Goal: Task Accomplishment & Management: Manage account settings

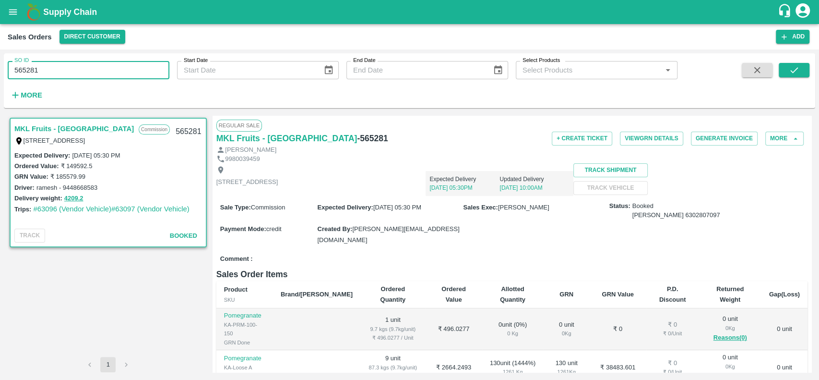
drag, startPoint x: 41, startPoint y: 70, endPoint x: 7, endPoint y: 72, distance: 34.1
click at [7, 72] on div "SO ID 565281 SO ID" at bounding box center [84, 66] width 169 height 26
type input "565281"
type input "605439"
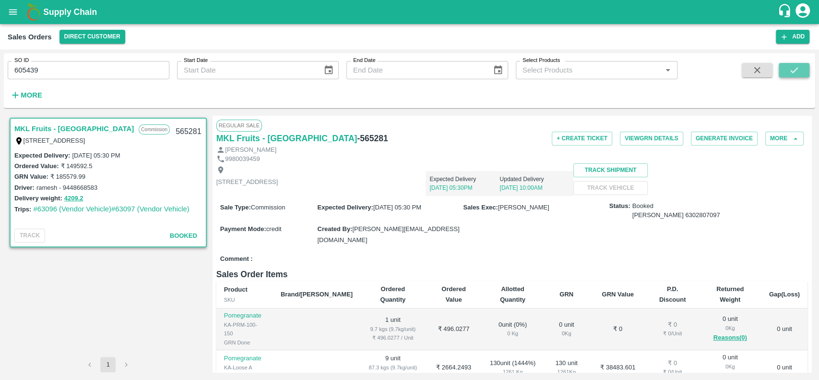
click at [787, 71] on button "submit" at bounding box center [794, 70] width 31 height 14
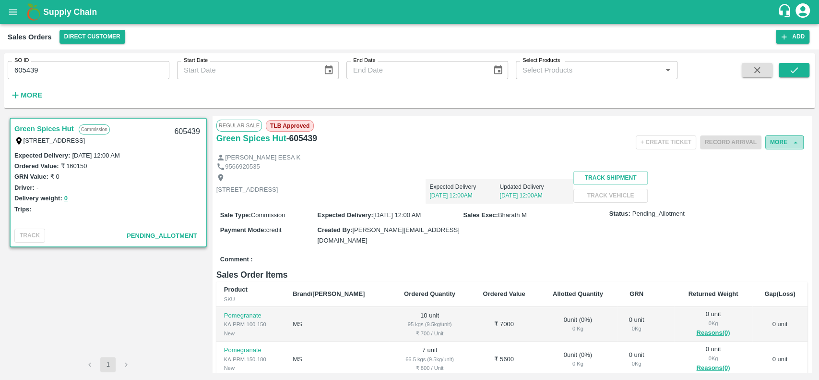
click at [771, 139] on button "More" at bounding box center [784, 142] width 38 height 14
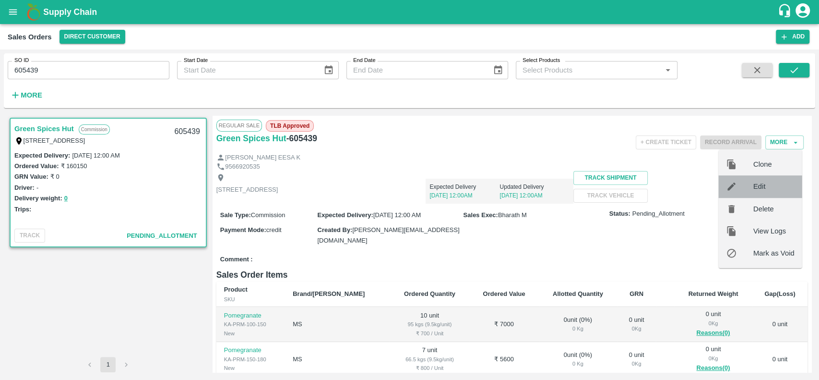
click at [755, 188] on span "Edit" at bounding box center [773, 186] width 41 height 11
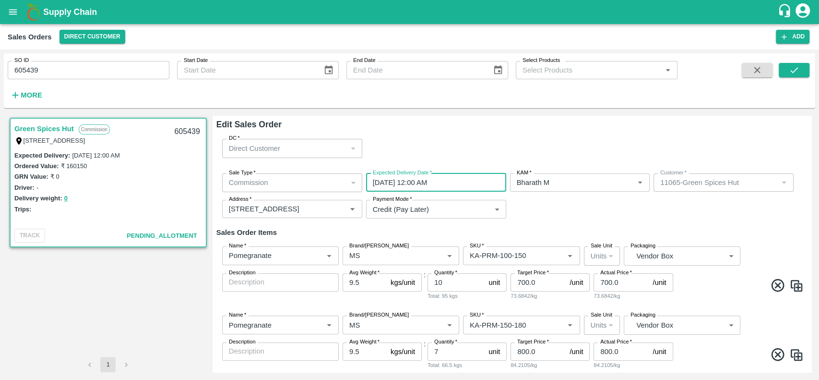
click at [451, 179] on input "[DATE] 12:00 AM" at bounding box center [432, 182] width 133 height 18
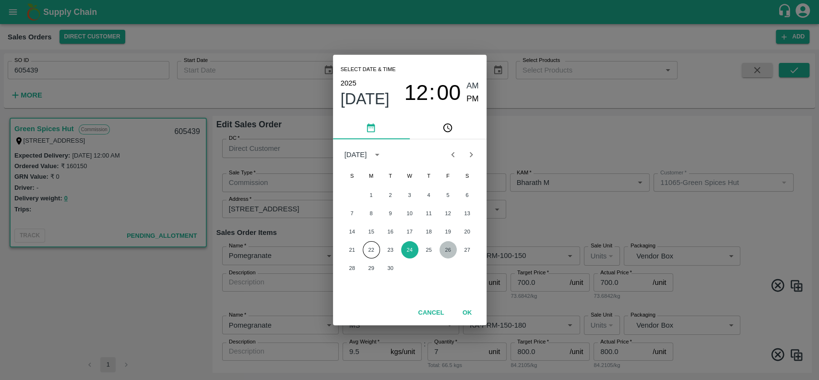
click at [450, 247] on button "26" at bounding box center [448, 249] width 17 height 17
type input "[DATE] 12:00 AM"
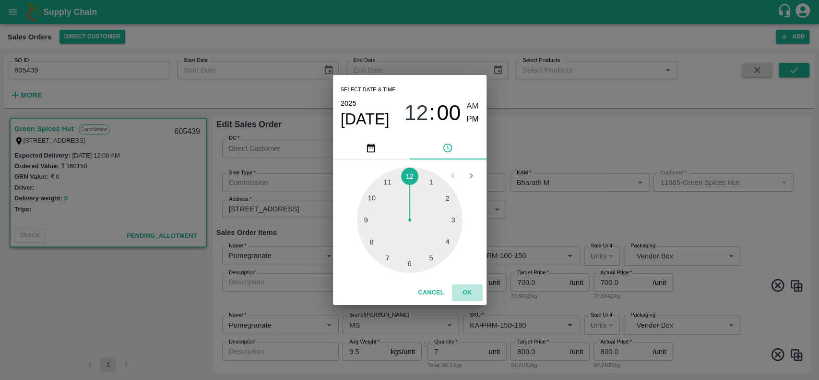
click at [467, 290] on button "OK" at bounding box center [467, 292] width 31 height 17
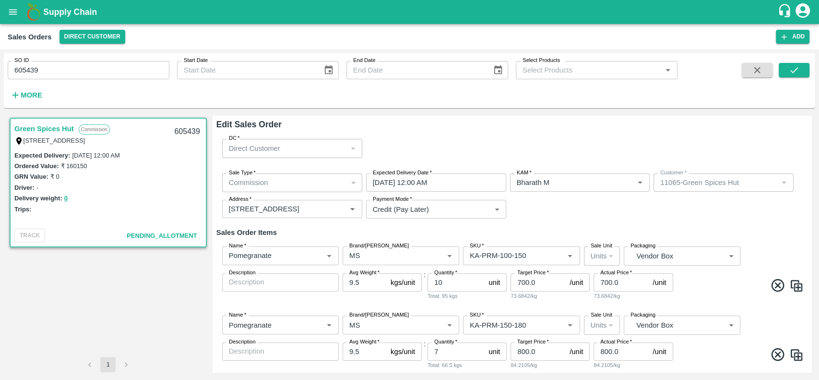
click at [534, 235] on h6 "Sales Order Items" at bounding box center [511, 232] width 591 height 12
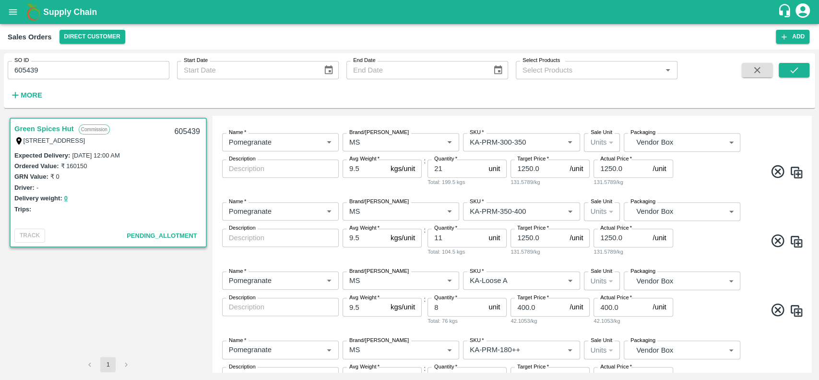
scroll to position [513, 0]
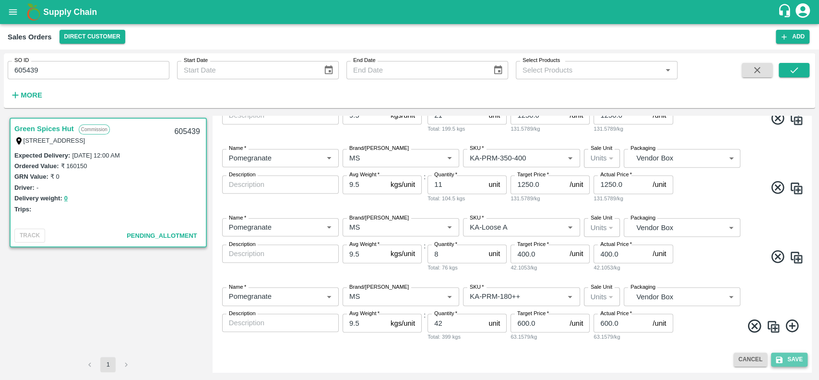
click at [792, 358] on button "Save" at bounding box center [789, 359] width 36 height 14
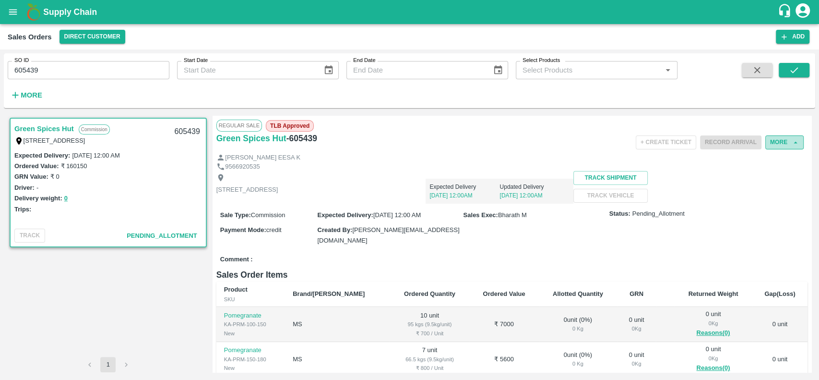
click at [772, 141] on button "More" at bounding box center [784, 142] width 38 height 14
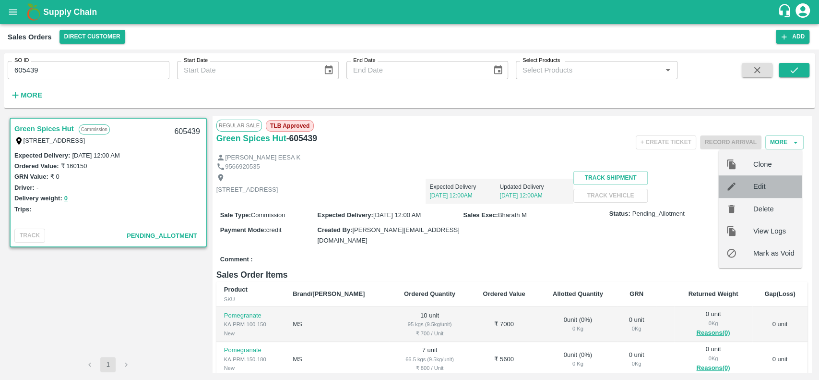
click at [761, 182] on span "Edit" at bounding box center [773, 186] width 41 height 11
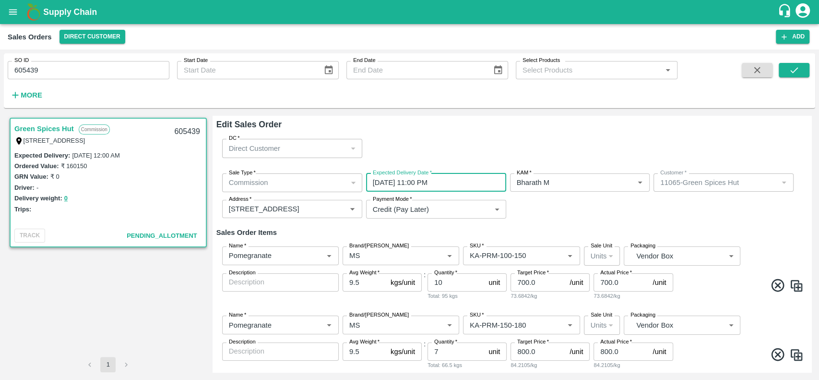
click at [400, 184] on input "[DATE] 11:00 PM" at bounding box center [432, 182] width 133 height 18
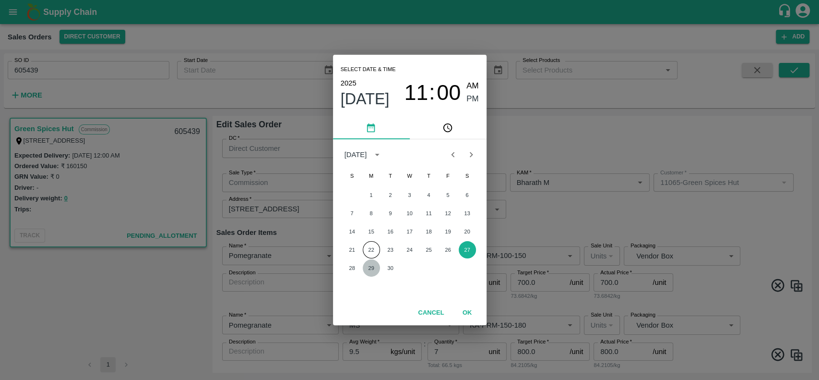
click at [368, 267] on button "29" at bounding box center [371, 267] width 17 height 17
type input "[DATE] 11:00 PM"
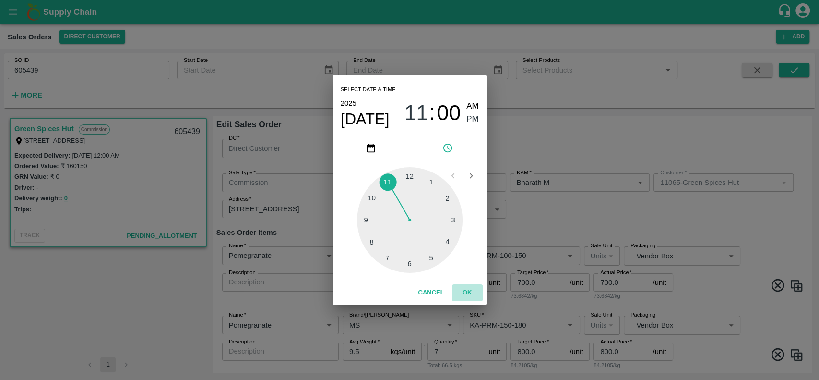
click at [467, 292] on button "OK" at bounding box center [467, 292] width 31 height 17
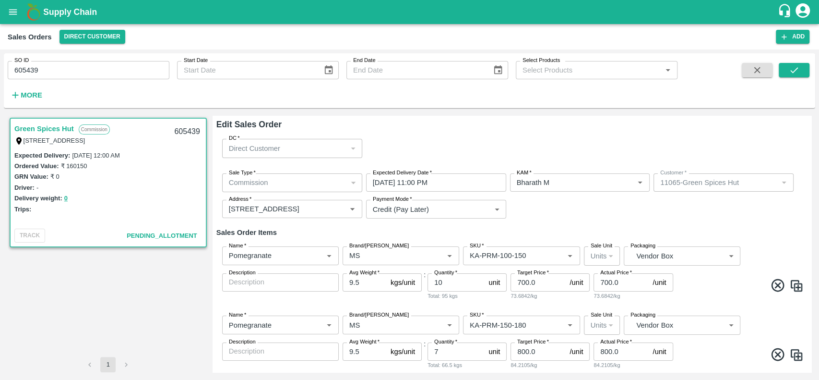
click at [548, 210] on div "Sale Type   * Commission 2 Sale Type Expected Delivery Date   * [DATE] 11:00 PM…" at bounding box center [511, 196] width 591 height 61
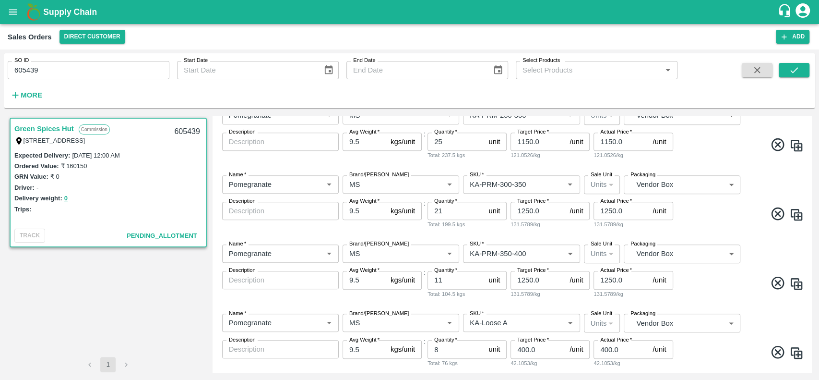
scroll to position [513, 0]
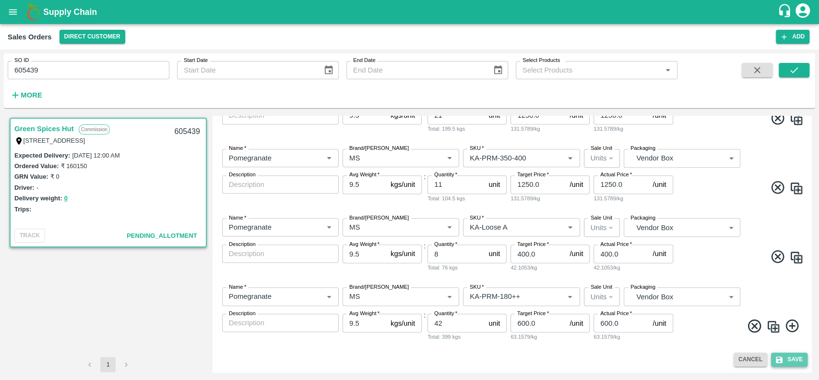
click at [791, 358] on button "Save" at bounding box center [789, 359] width 36 height 14
